Goal: Transaction & Acquisition: Purchase product/service

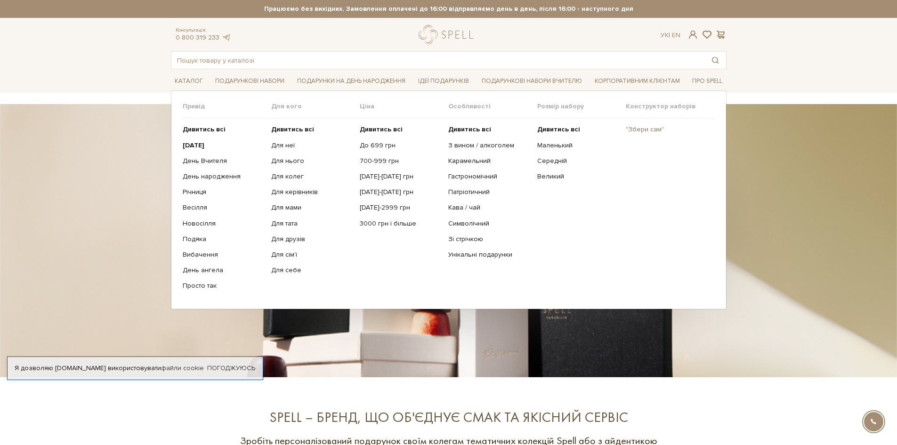
click at [649, 129] on link ""Збери сам"" at bounding box center [665, 129] width 81 height 8
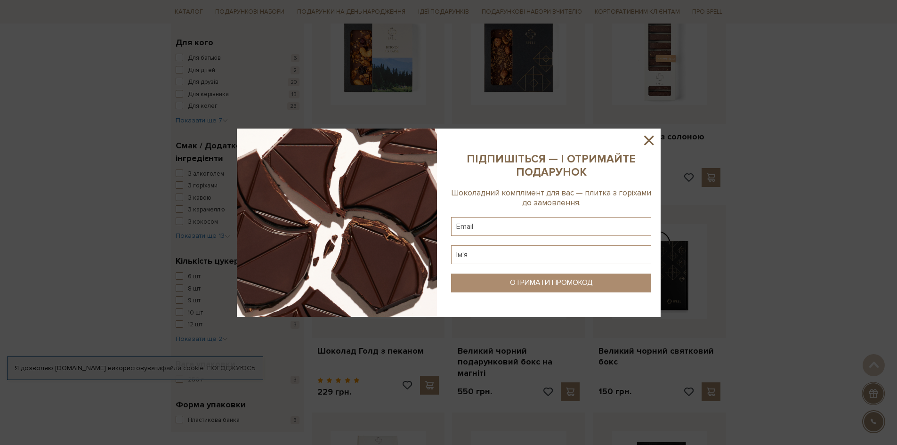
scroll to position [612, 0]
click at [643, 138] on icon at bounding box center [649, 140] width 16 height 16
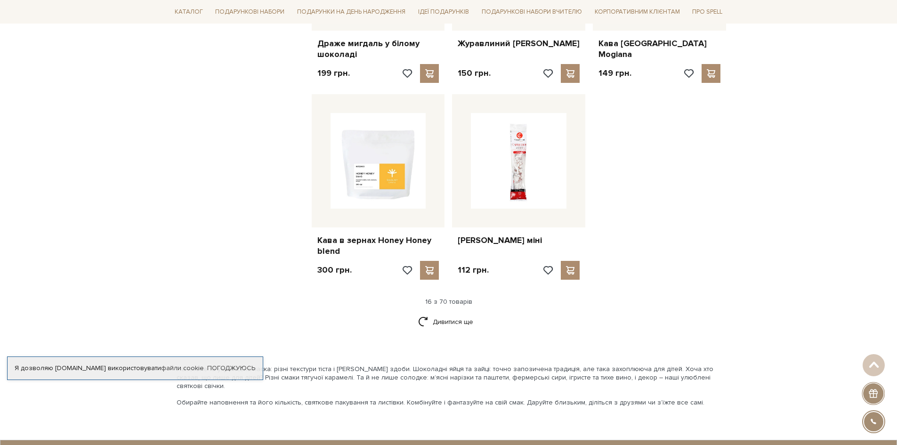
scroll to position [1138, 0]
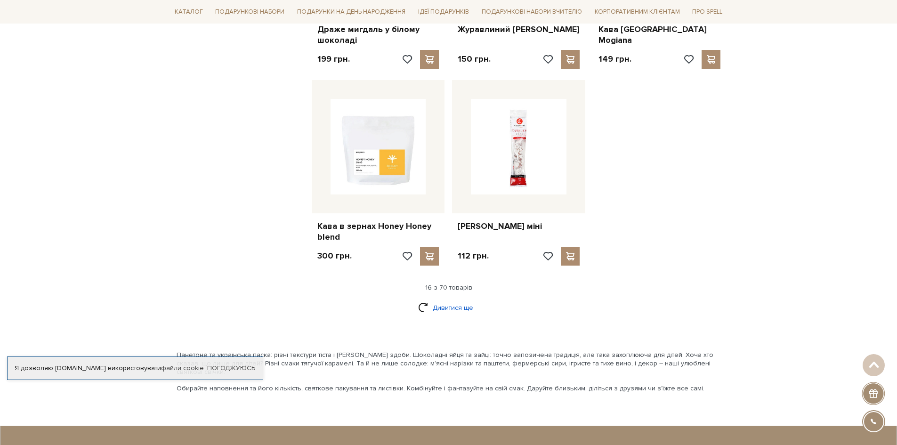
click at [444, 299] on link "Дивитися ще" at bounding box center [448, 307] width 61 height 16
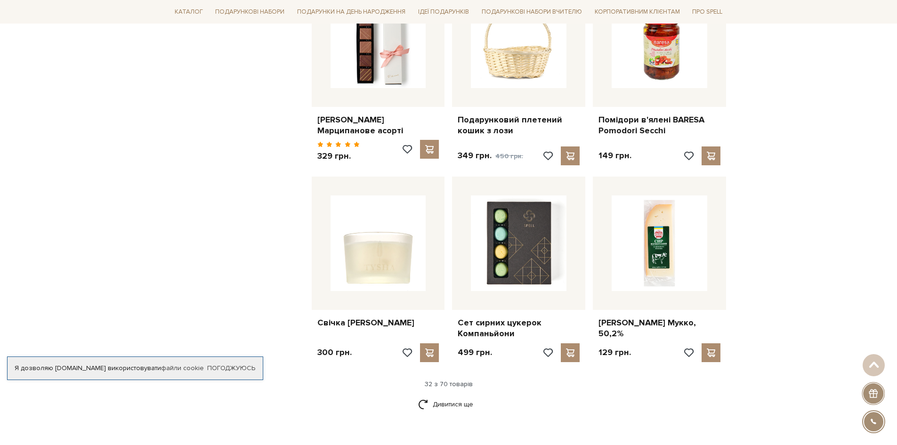
scroll to position [2044, 0]
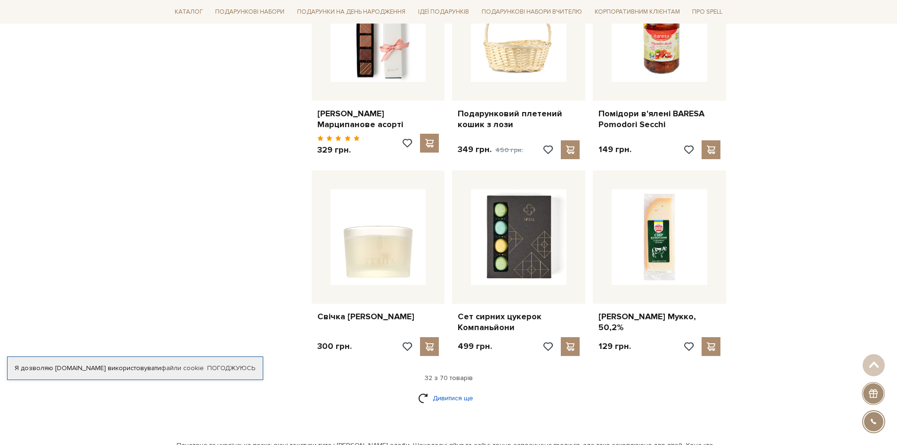
click at [441, 390] on link "Дивитися ще" at bounding box center [448, 398] width 61 height 16
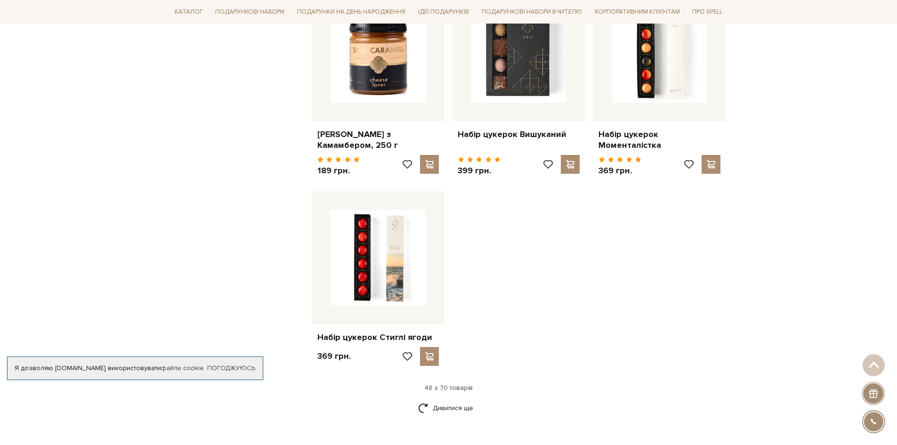
scroll to position [3253, 0]
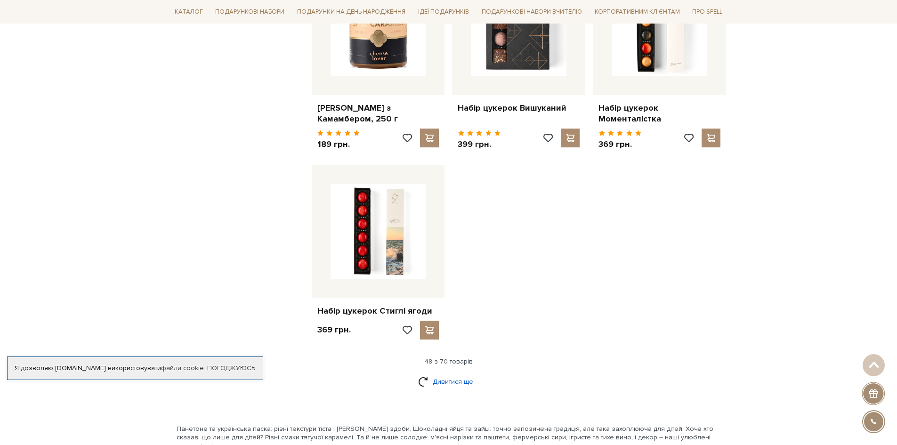
click at [432, 373] on link "Дивитися ще" at bounding box center [448, 381] width 61 height 16
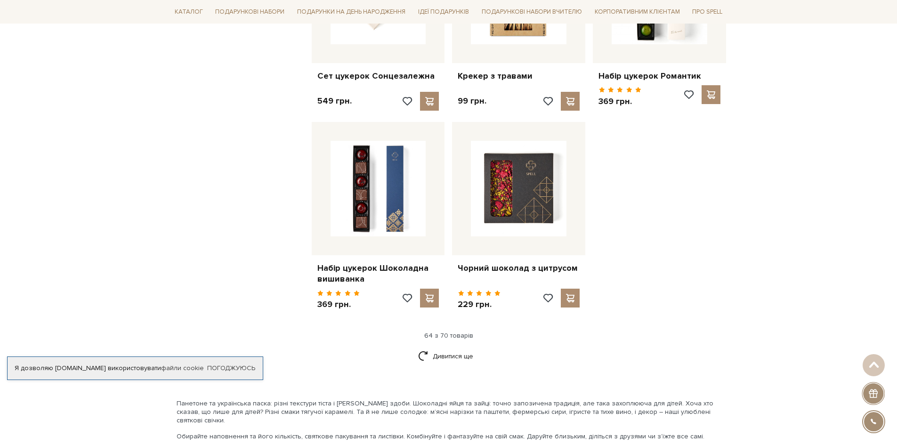
scroll to position [4309, 0]
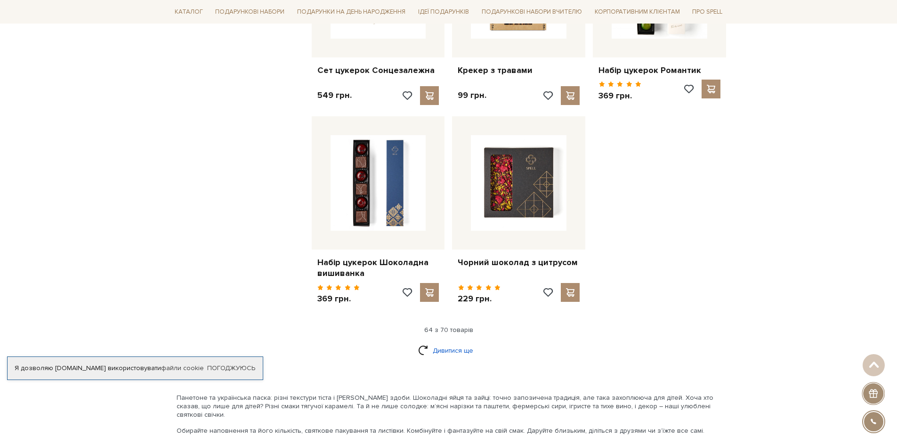
click at [432, 342] on link "Дивитися ще" at bounding box center [448, 350] width 61 height 16
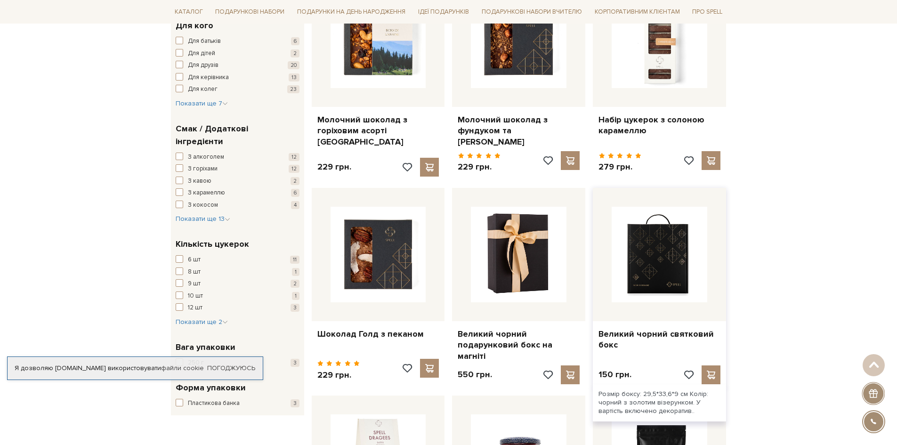
scroll to position [659, 0]
